Goal: Information Seeking & Learning: Learn about a topic

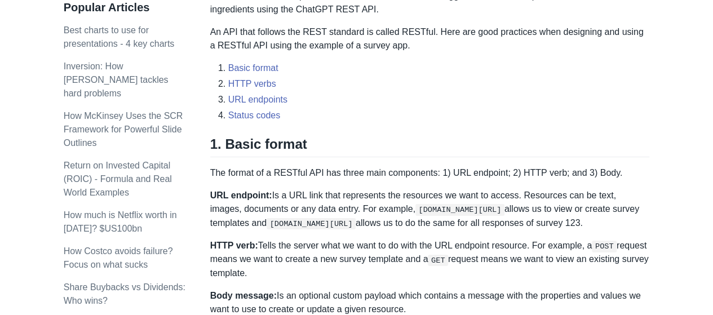
scroll to position [460, 0]
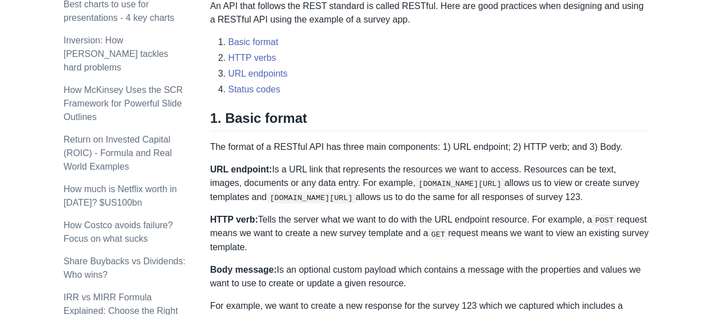
click at [344, 195] on code "[DOMAIN_NAME][URL]" at bounding box center [311, 197] width 89 height 11
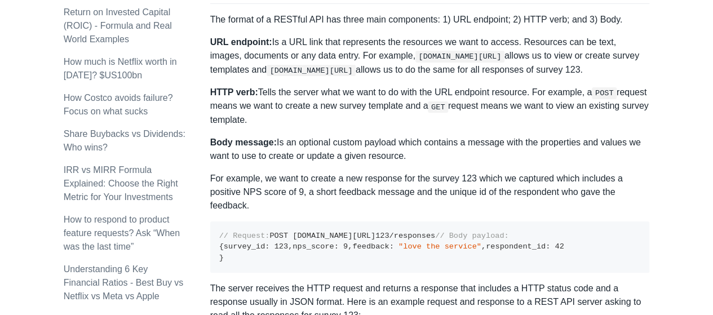
scroll to position [620, 0]
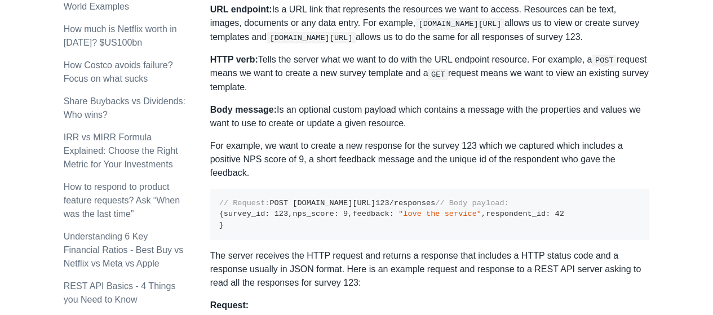
click at [267, 216] on code "// Request: POST [DOMAIN_NAME][URL] 123 /responses // Body payload: { survey_id…" at bounding box center [391, 214] width 345 height 30
click at [283, 215] on code "// Request: POST [DOMAIN_NAME][URL] 123 /responses // Body payload: { survey_id…" at bounding box center [391, 214] width 345 height 30
click at [307, 213] on code "// Request: POST [DOMAIN_NAME][URL] 123 /responses // Body payload: { survey_id…" at bounding box center [391, 214] width 345 height 30
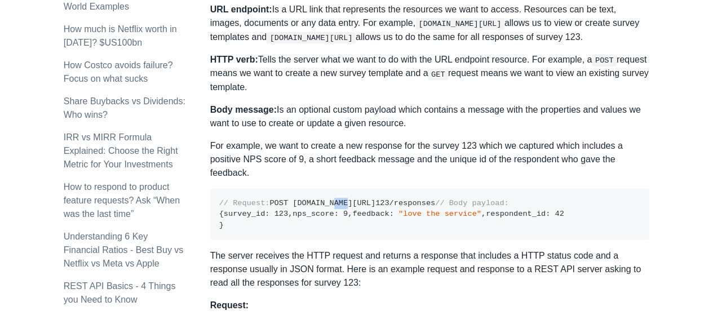
click at [307, 213] on code "// Request: POST [DOMAIN_NAME][URL] 123 /responses // Body payload: { survey_id…" at bounding box center [391, 214] width 345 height 30
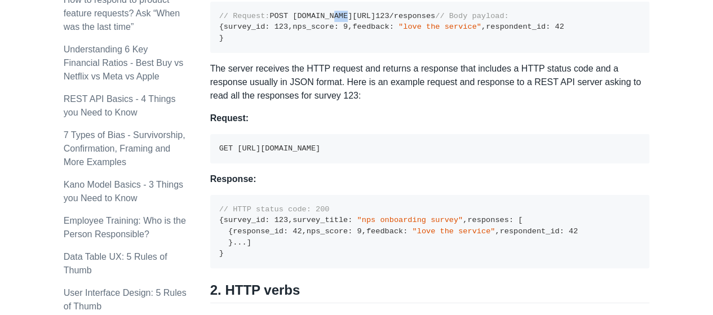
scroll to position [808, 0]
drag, startPoint x: 219, startPoint y: 223, endPoint x: 407, endPoint y: 222, distance: 188.3
click at [407, 163] on pre "GET [URL][DOMAIN_NAME]" at bounding box center [430, 148] width 440 height 29
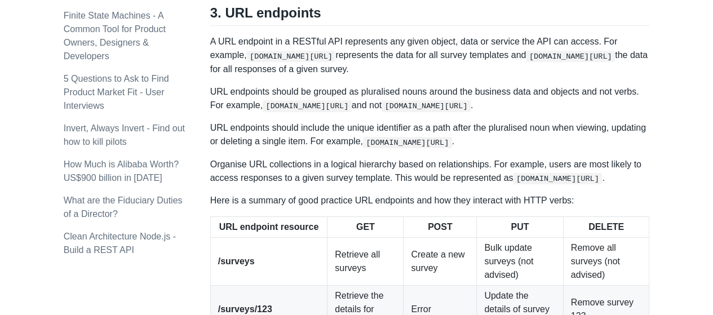
scroll to position [1390, 0]
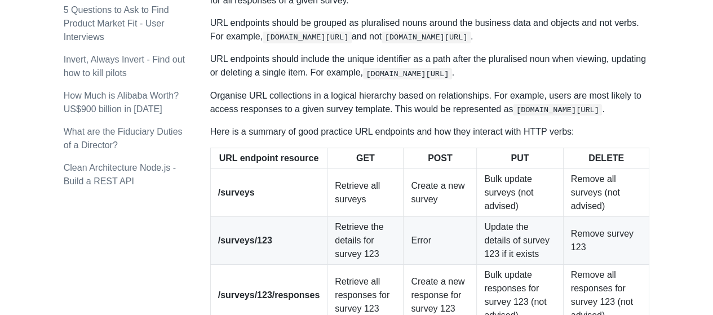
scroll to position [1494, 0]
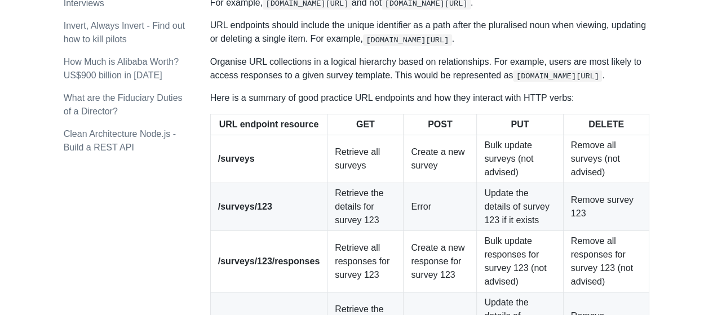
drag, startPoint x: 383, startPoint y: 147, endPoint x: 210, endPoint y: 116, distance: 175.9
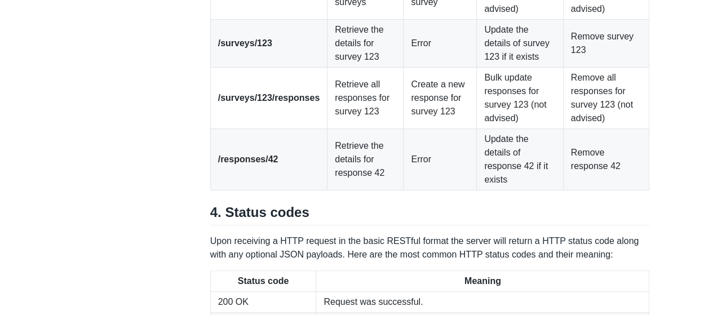
scroll to position [1663, 0]
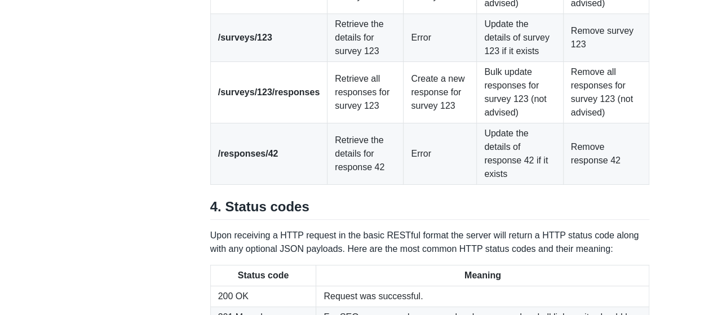
click at [240, 42] on strong "/surveys/123" at bounding box center [245, 38] width 54 height 10
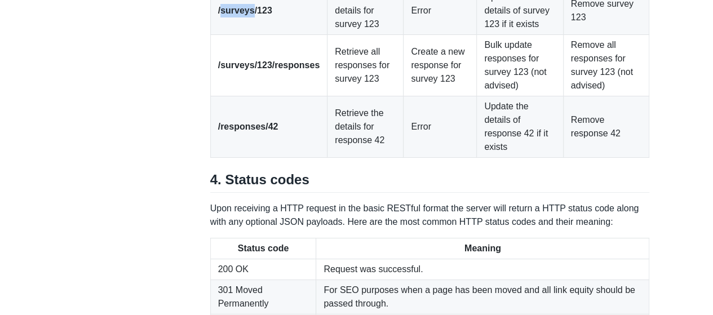
scroll to position [1738, 0]
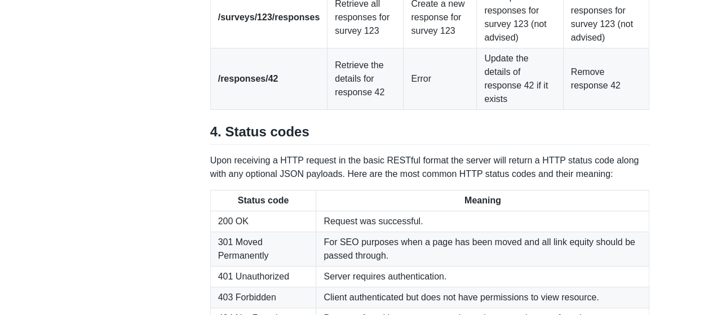
click at [285, 48] on td "/surveys/123/responses" at bounding box center [268, 17] width 117 height 61
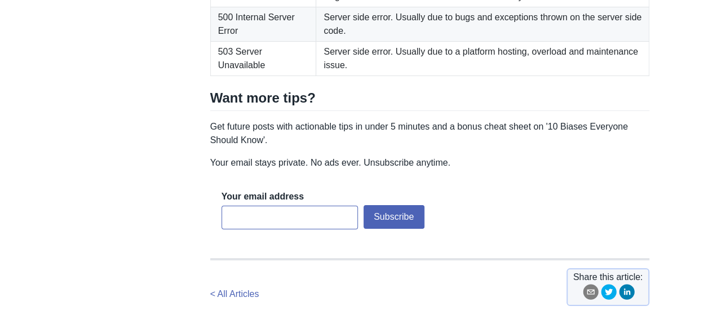
scroll to position [2020, 0]
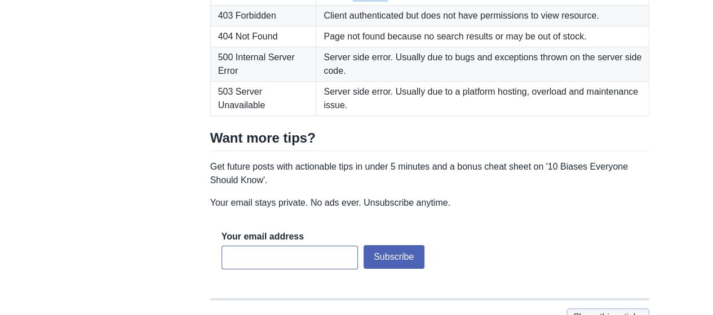
click at [377, 26] on td "Client authenticated but does not have permissions to view resource." at bounding box center [482, 16] width 333 height 21
click at [405, 26] on td "Client authenticated but does not have permissions to view resource." at bounding box center [482, 16] width 333 height 21
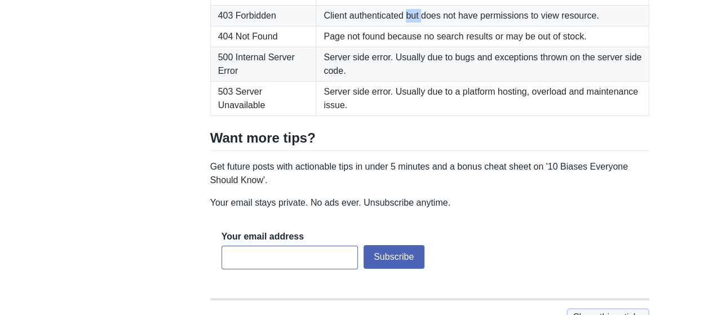
click at [430, 26] on td "Client authenticated but does not have permissions to view resource." at bounding box center [482, 16] width 333 height 21
click at [450, 26] on td "Client authenticated but does not have permissions to view resource." at bounding box center [482, 16] width 333 height 21
click at [467, 26] on td "Client authenticated but does not have permissions to view resource." at bounding box center [482, 16] width 333 height 21
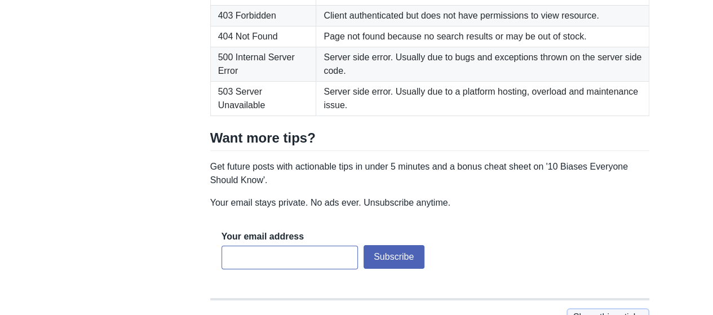
click at [467, 26] on td "Client authenticated but does not have permissions to view resource." at bounding box center [482, 16] width 333 height 21
click at [503, 26] on td "Client authenticated but does not have permissions to view resource." at bounding box center [482, 16] width 333 height 21
click at [536, 26] on td "Client authenticated but does not have permissions to view resource." at bounding box center [482, 16] width 333 height 21
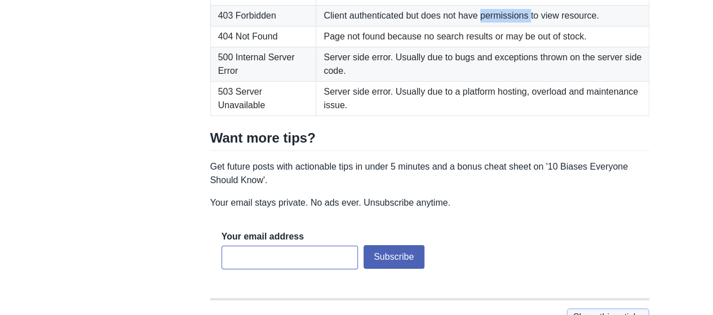
click at [536, 26] on td "Client authenticated but does not have permissions to view resource." at bounding box center [482, 16] width 333 height 21
click at [534, 26] on td "Client authenticated but does not have permissions to view resource." at bounding box center [482, 16] width 333 height 21
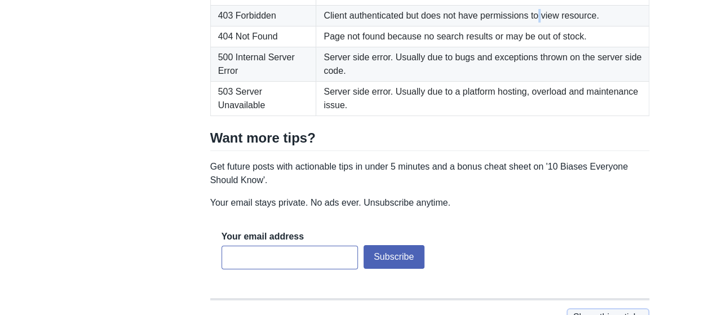
click at [532, 26] on td "Client authenticated but does not have permissions to view resource." at bounding box center [482, 16] width 333 height 21
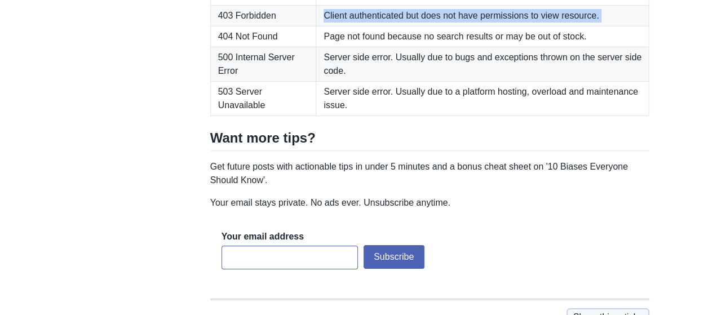
click at [551, 26] on td "Client authenticated but does not have permissions to view resource." at bounding box center [482, 16] width 333 height 21
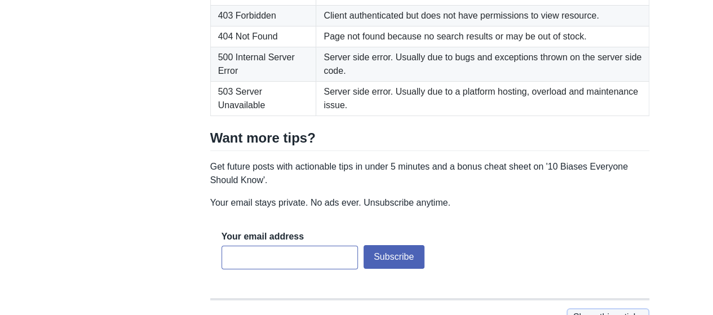
click at [551, 26] on td "Client authenticated but does not have permissions to view resource." at bounding box center [482, 16] width 333 height 21
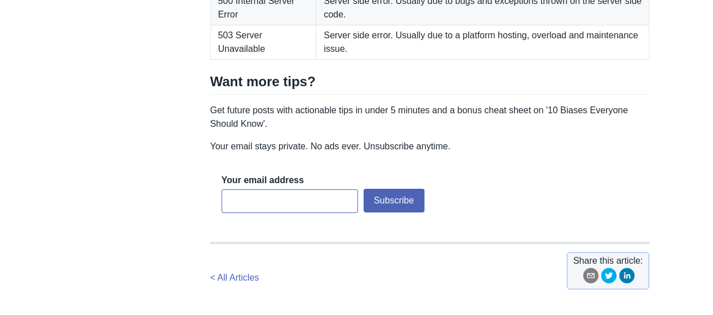
scroll to position [2179, 0]
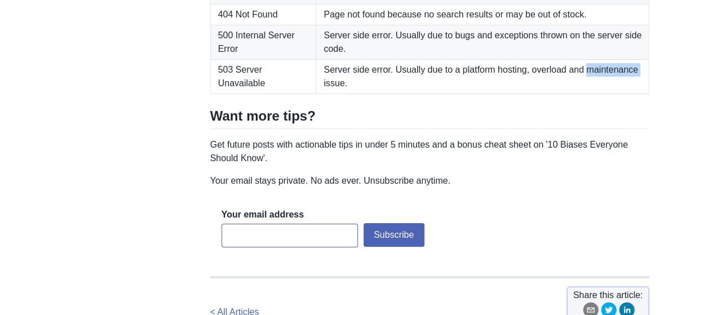
scroll to position [2036, 0]
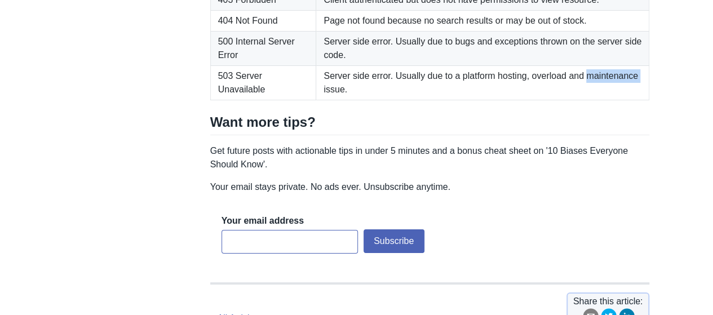
click at [541, 11] on td "Client authenticated but does not have permissions to view resource." at bounding box center [482, 0] width 333 height 21
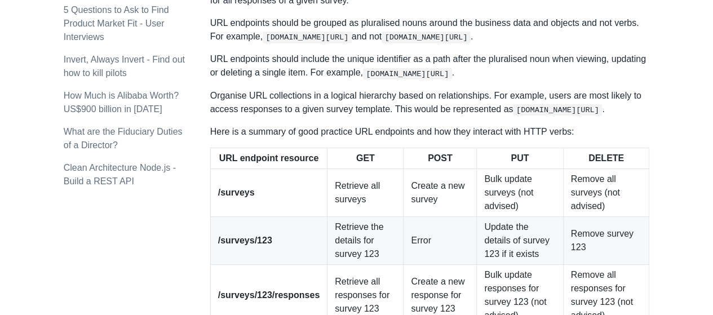
scroll to position [1434, 0]
